Goal: Find specific page/section: Find specific page/section

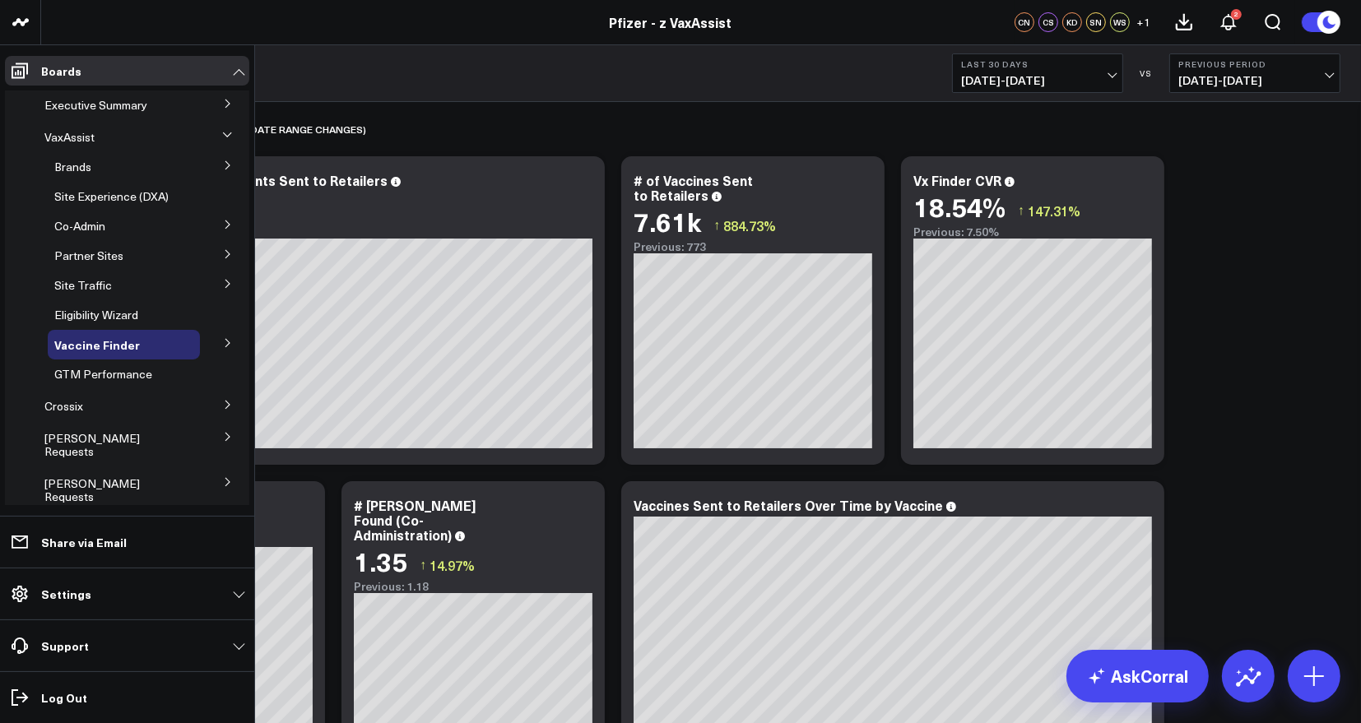
click at [223, 102] on icon at bounding box center [228, 104] width 10 height 10
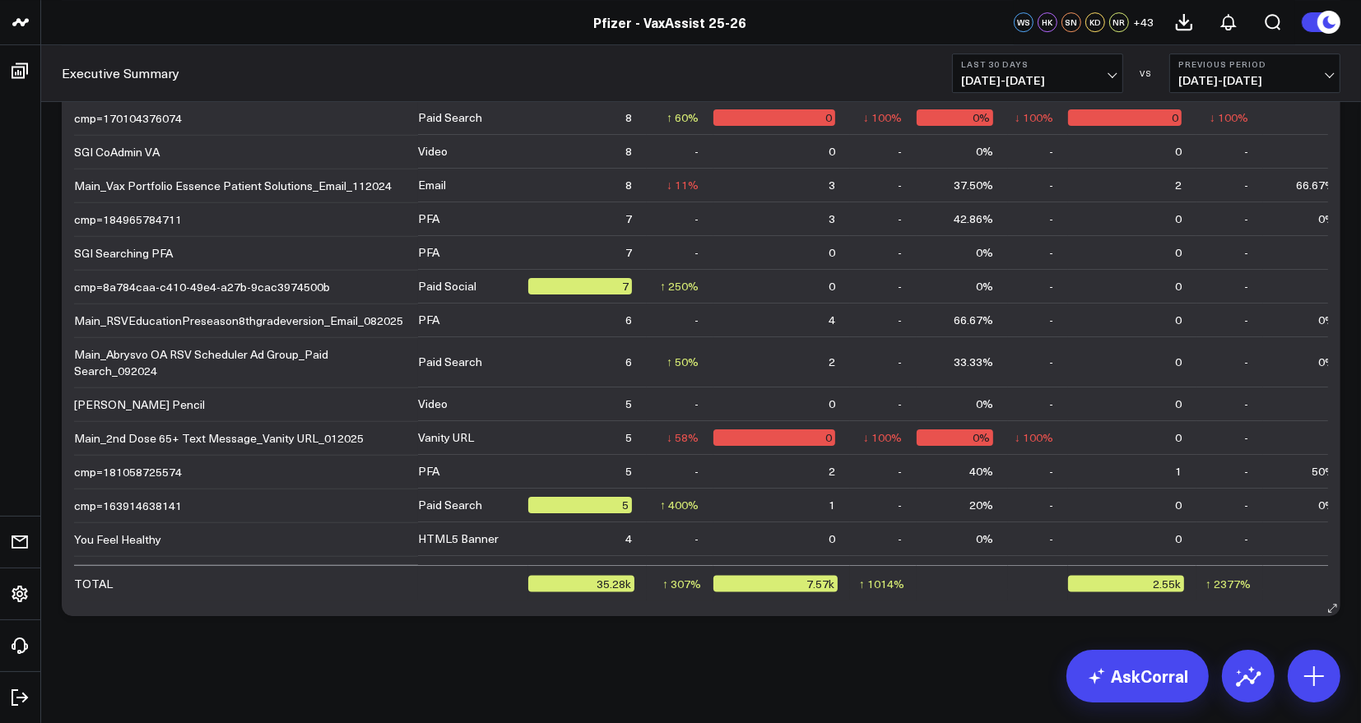
scroll to position [2301, 0]
